Goal: Information Seeking & Learning: Learn about a topic

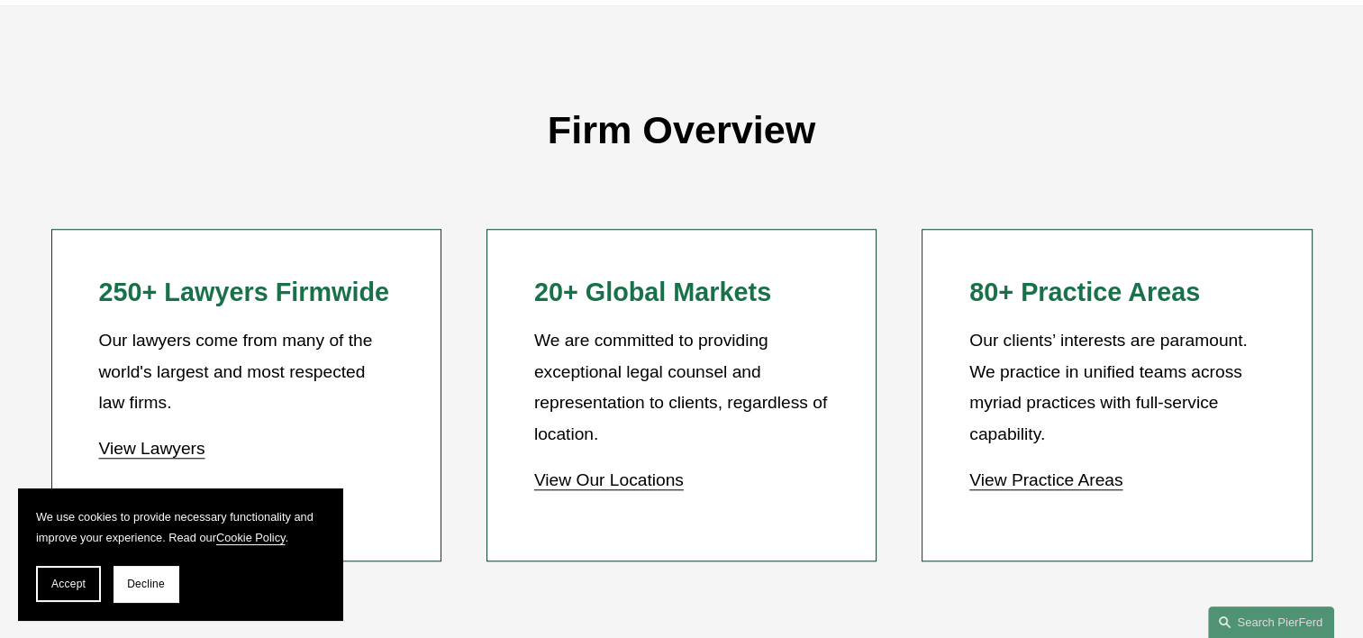
scroll to position [2432, 0]
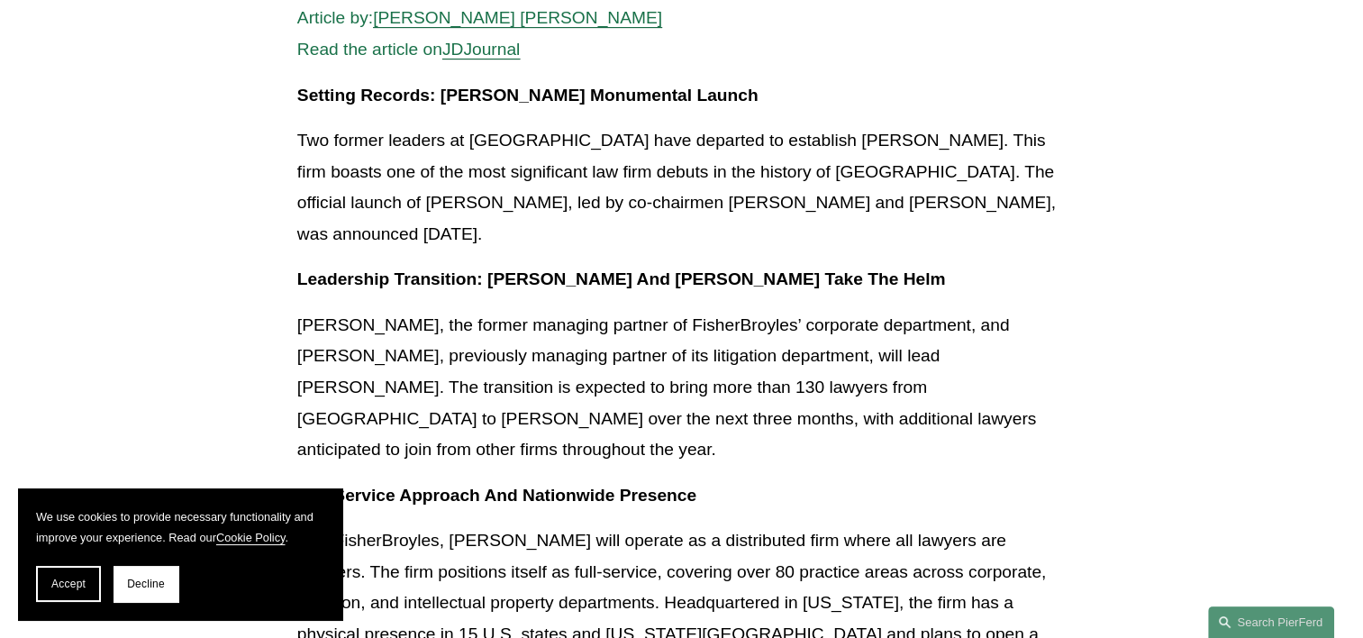
scroll to position [450, 0]
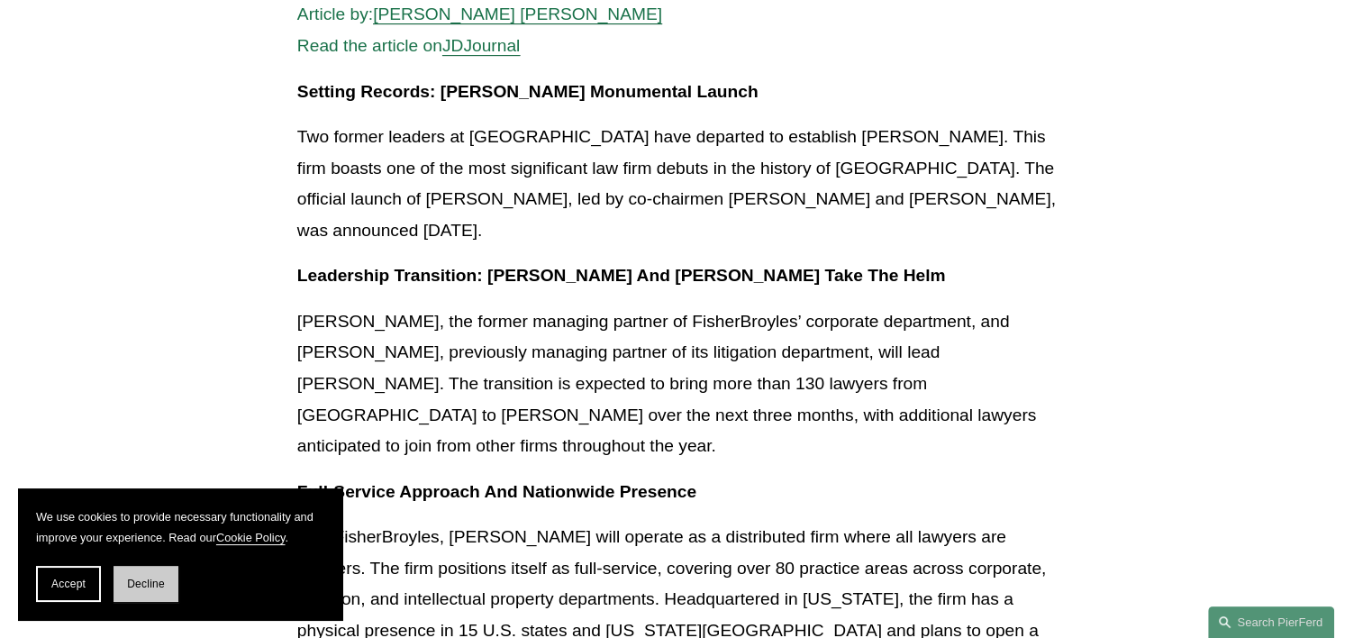
click at [162, 576] on button "Decline" at bounding box center [145, 584] width 65 height 36
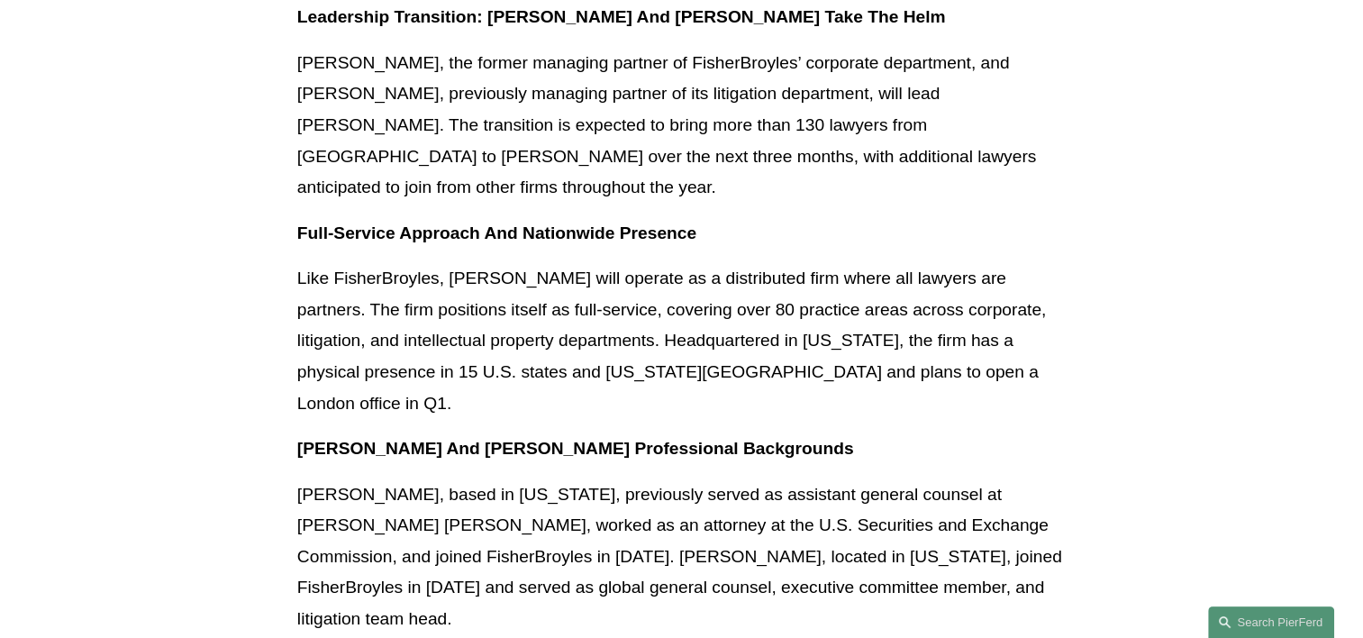
scroll to position [811, 0]
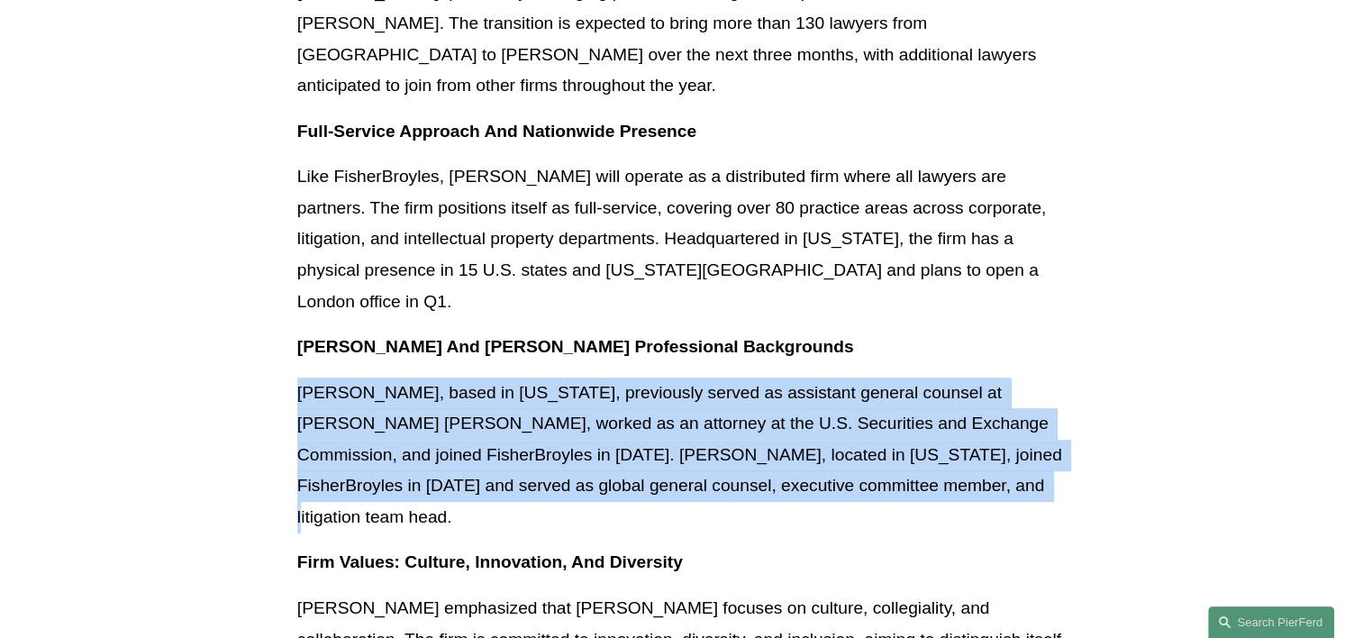
drag, startPoint x: 926, startPoint y: 424, endPoint x: 267, endPoint y: 333, distance: 665.5
click at [267, 333] on article "Back to News & Events [PERSON_NAME]: A Historic Debut in the Legal Landscape Ne…" at bounding box center [681, 390] width 1363 height 2091
copy p "[PERSON_NAME], based in [US_STATE], previously served as assistant general coun…"
